Goal: Task Accomplishment & Management: Complete application form

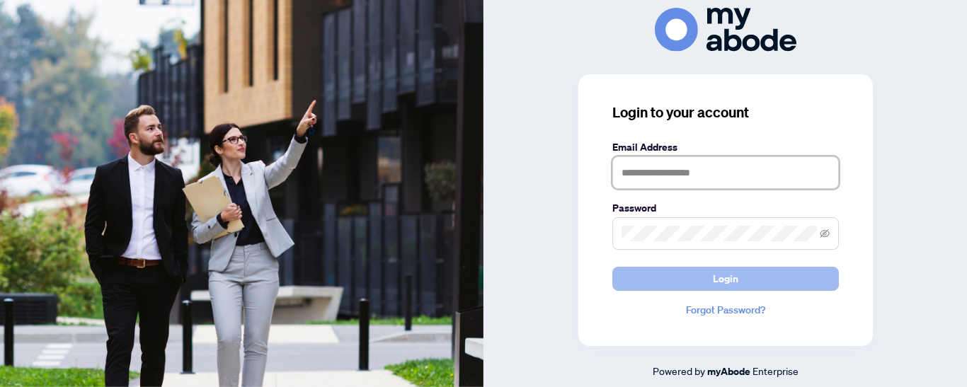
type input "**********"
click at [768, 280] on button "Login" at bounding box center [725, 279] width 226 height 24
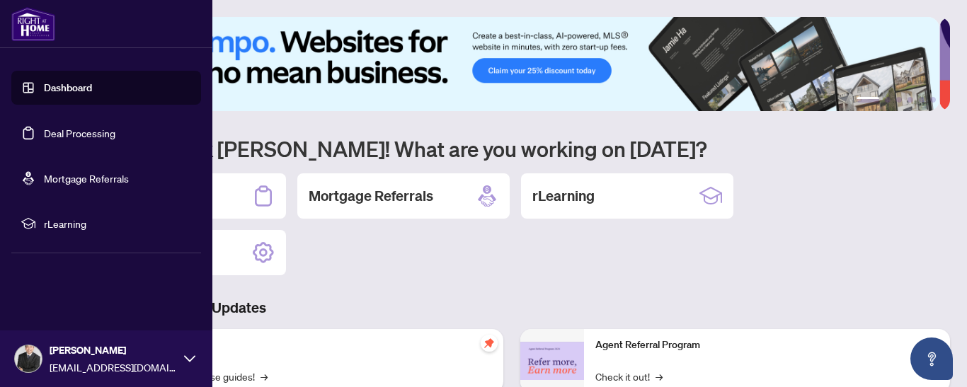
click at [44, 132] on link "Deal Processing" at bounding box center [79, 133] width 71 height 13
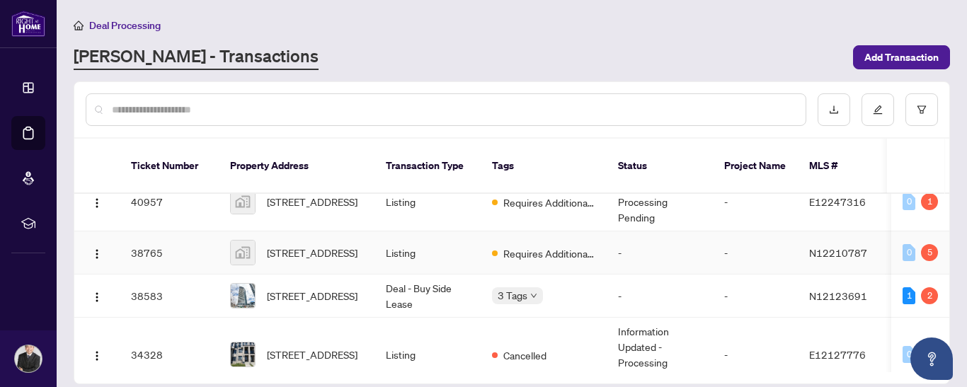
scroll to position [64, 0]
click at [313, 246] on span "241 Glenwoods Avenue, Keswick, ON, Canada" at bounding box center [312, 254] width 91 height 16
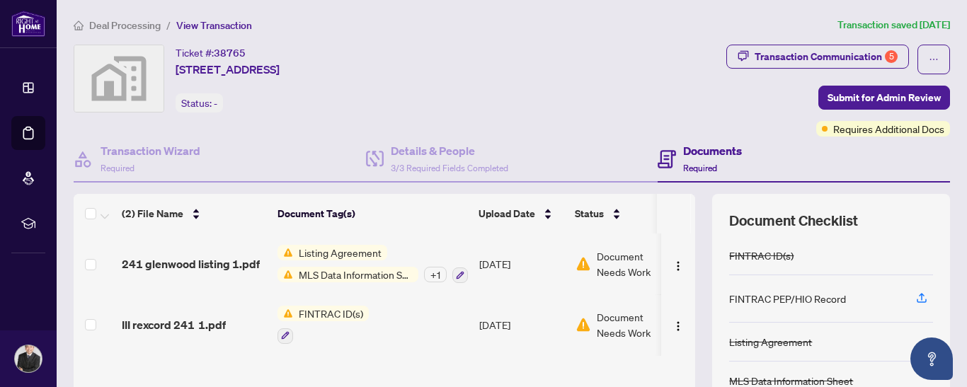
click at [439, 285] on td "Listing Agreement MLS Data Information Sheet + 1" at bounding box center [373, 264] width 202 height 61
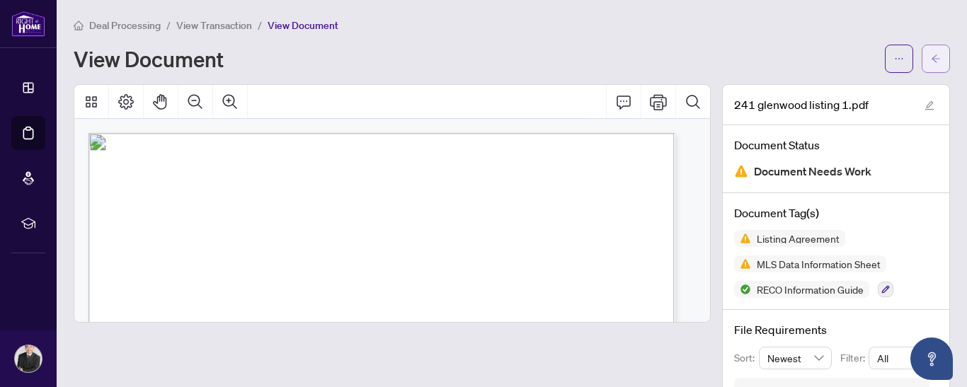
click at [931, 61] on icon "arrow-left" at bounding box center [936, 59] width 10 height 10
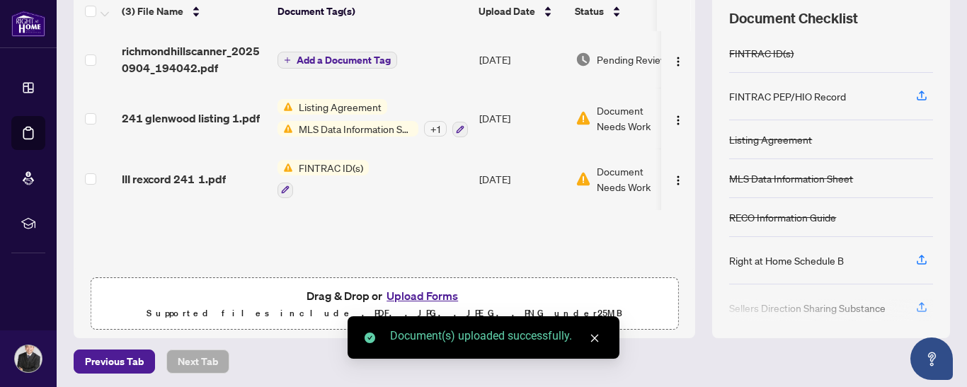
scroll to position [134, 0]
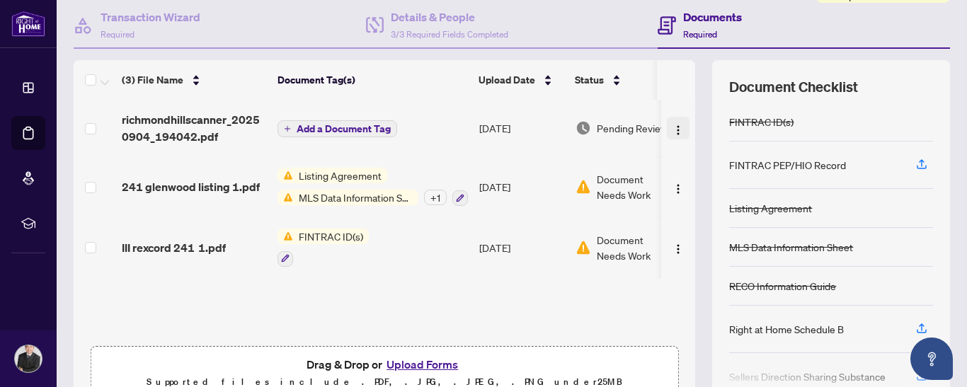
drag, startPoint x: 674, startPoint y: 127, endPoint x: 664, endPoint y: 129, distance: 9.4
click at [672, 129] on img "button" at bounding box center [677, 130] width 11 height 11
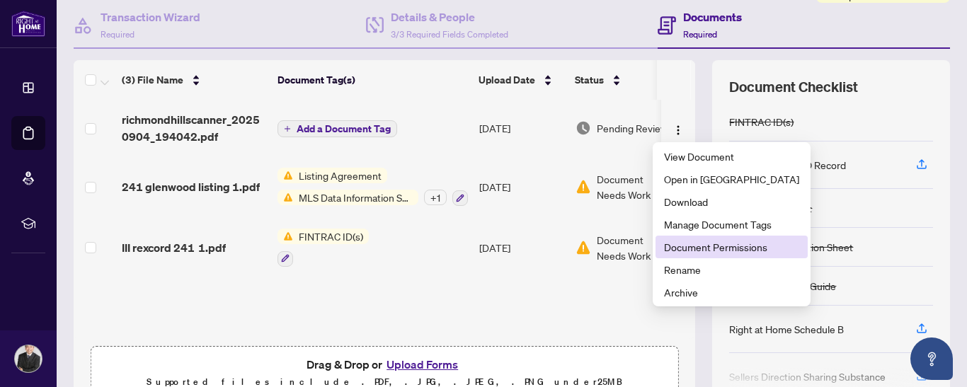
click at [710, 258] on li "Document Permissions" at bounding box center [731, 247] width 152 height 23
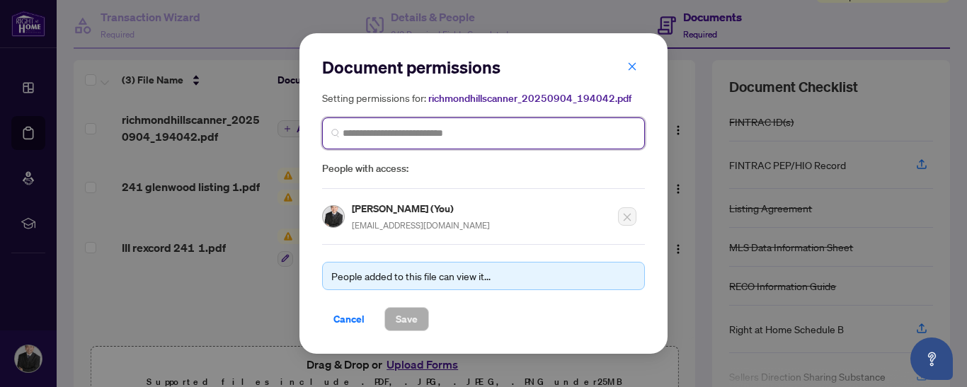
click at [422, 126] on input "search" at bounding box center [488, 133] width 293 height 15
type input "*"
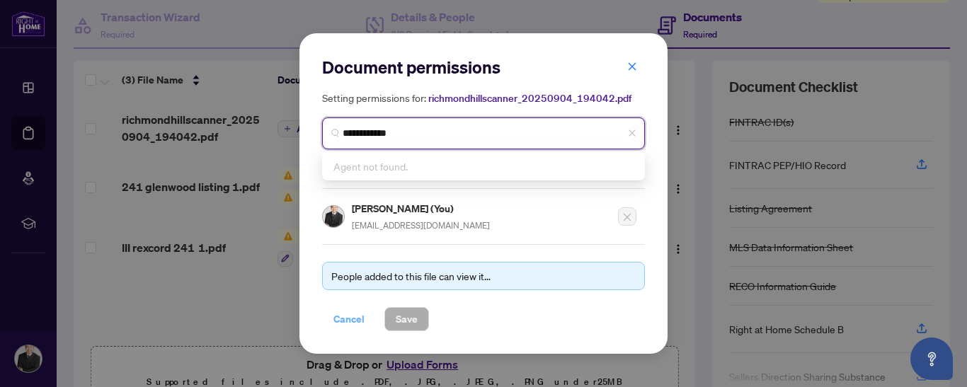
type input "**********"
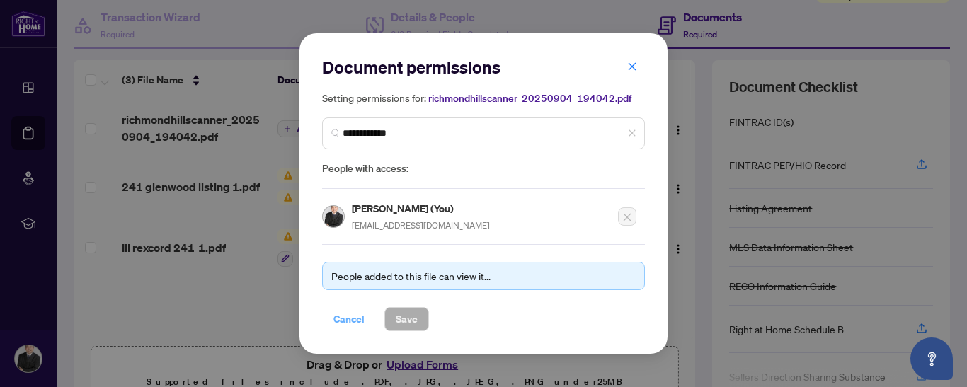
click at [340, 327] on span "Cancel" at bounding box center [348, 319] width 31 height 23
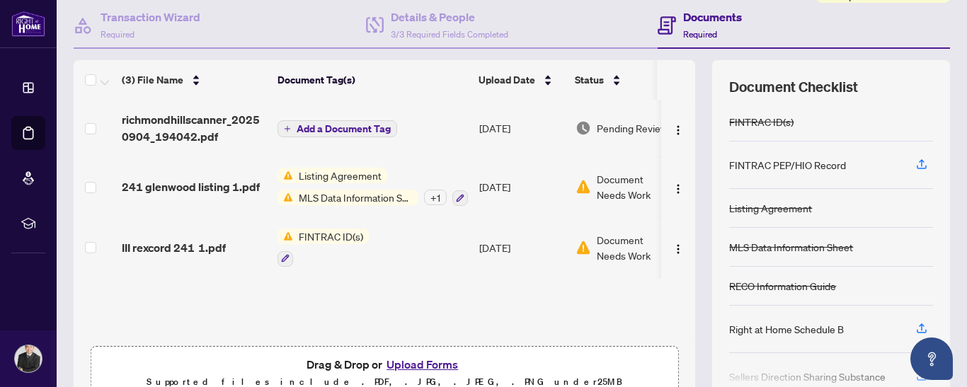
scroll to position [0, 0]
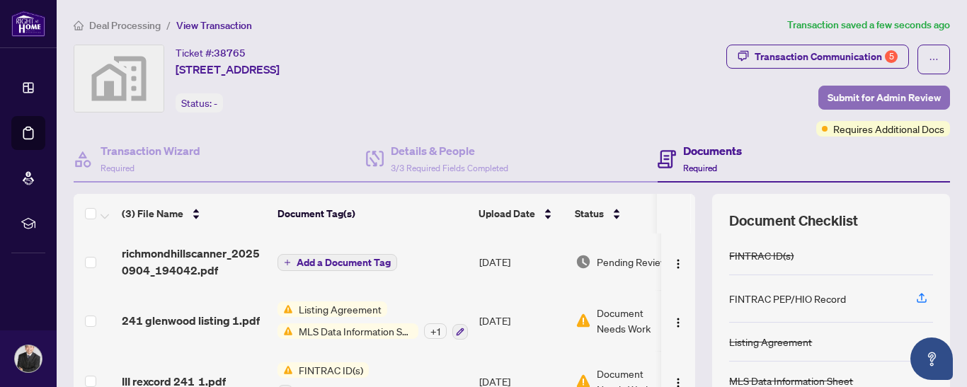
click at [841, 102] on span "Submit for Admin Review" at bounding box center [883, 97] width 113 height 23
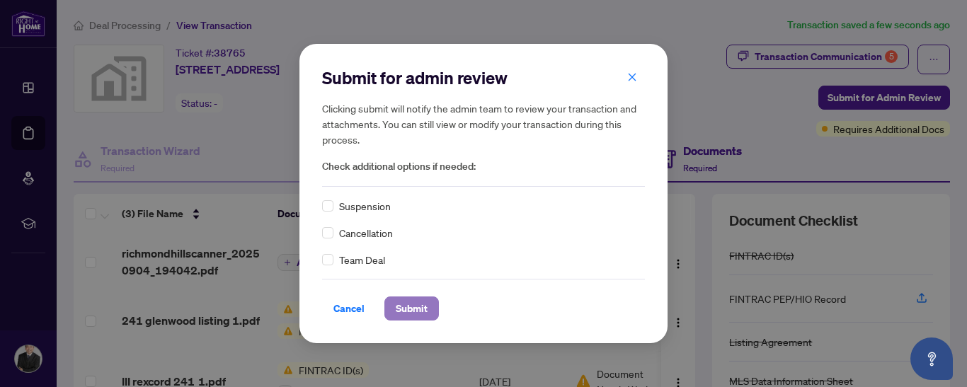
click at [414, 309] on span "Submit" at bounding box center [412, 308] width 32 height 23
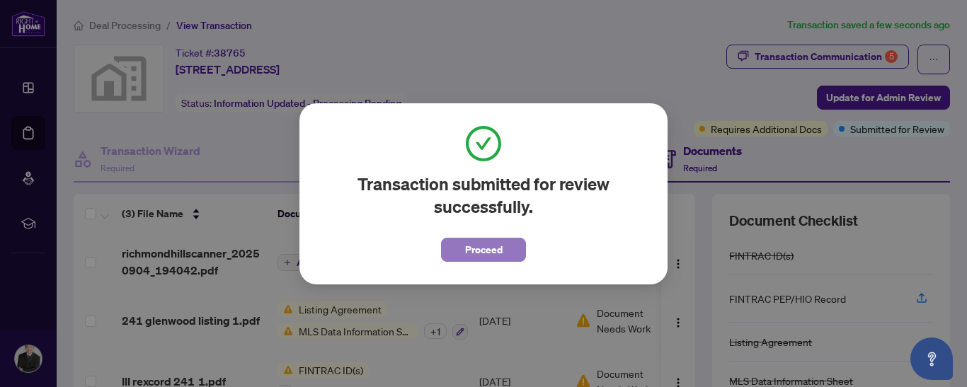
click at [492, 249] on span "Proceed" at bounding box center [484, 249] width 38 height 23
